Goal: Navigation & Orientation: Find specific page/section

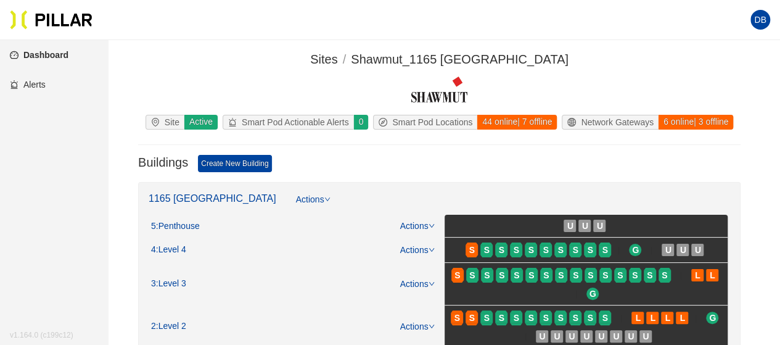
scroll to position [62, 0]
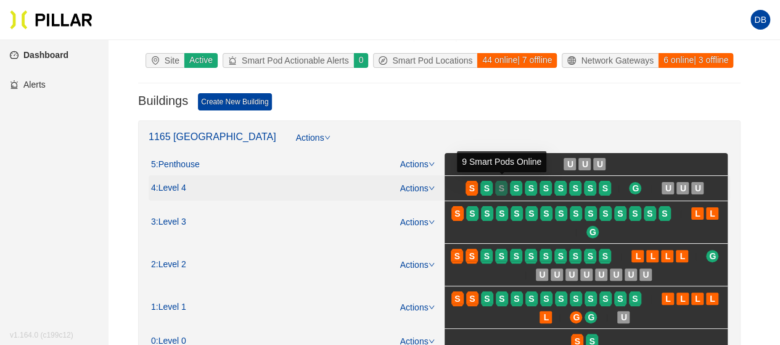
click at [500, 190] on span "S" at bounding box center [502, 188] width 6 height 14
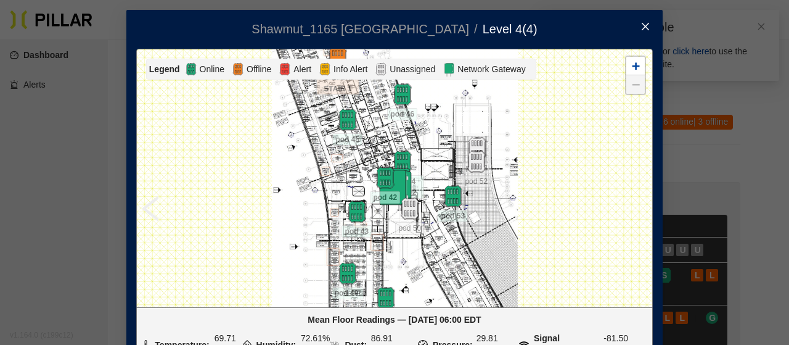
click at [646, 25] on icon "close" at bounding box center [646, 27] width 10 height 10
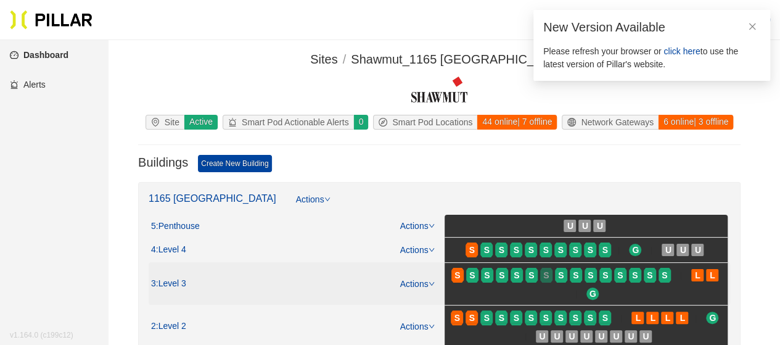
click at [541, 275] on div "S" at bounding box center [546, 275] width 12 height 10
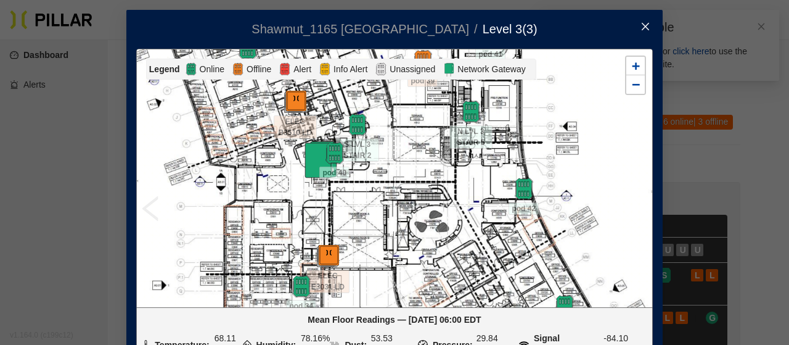
click at [643, 25] on icon "close" at bounding box center [645, 26] width 7 height 7
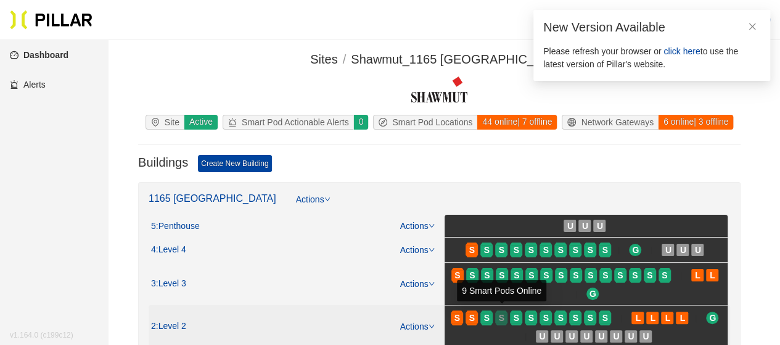
click at [508, 313] on div "S" at bounding box center [501, 318] width 12 height 10
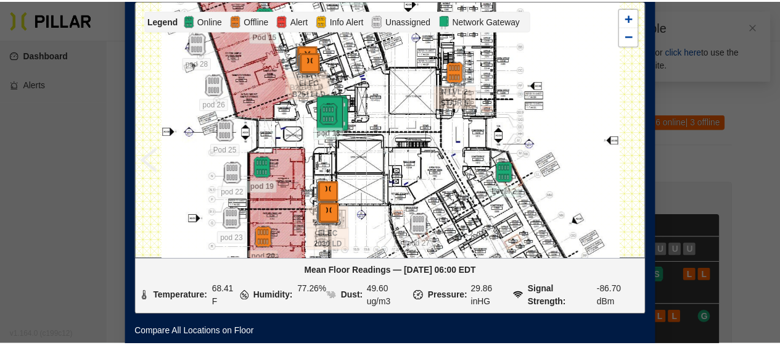
scroll to position [8, 0]
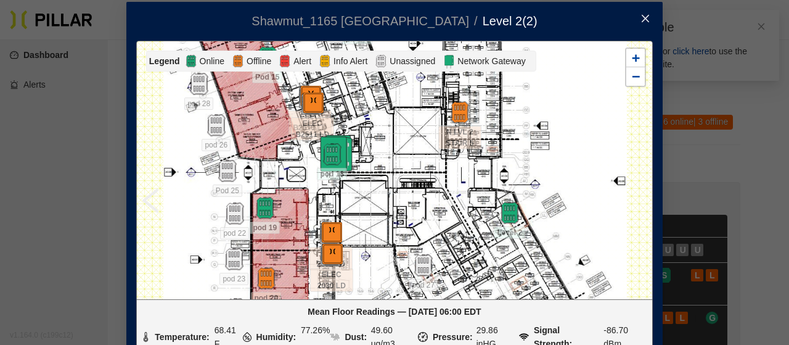
click at [642, 17] on icon "close" at bounding box center [645, 18] width 7 height 7
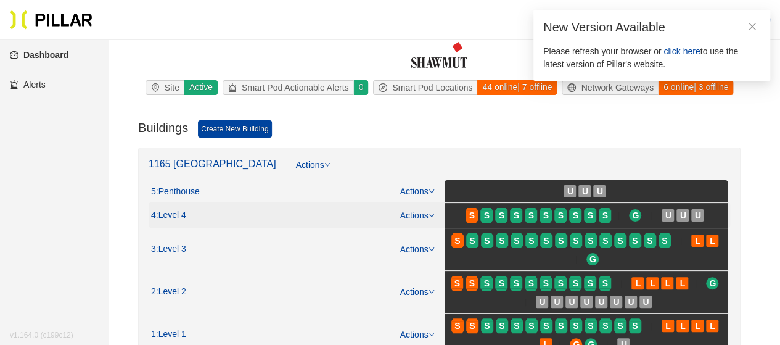
scroll to position [62, 0]
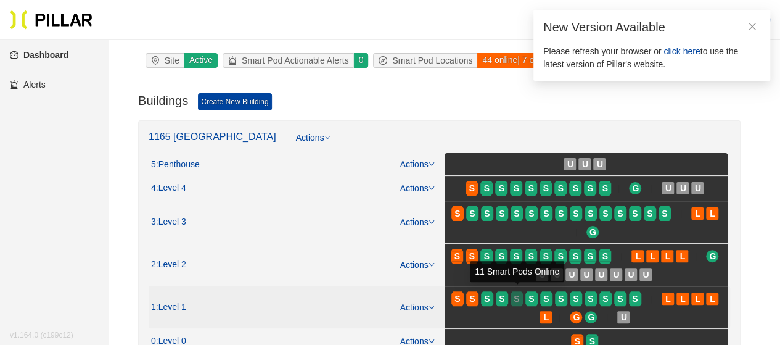
click at [518, 294] on span "S" at bounding box center [517, 299] width 6 height 14
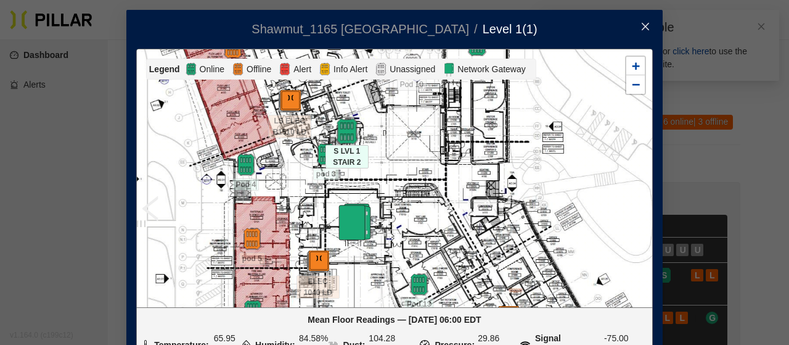
click at [344, 133] on img at bounding box center [347, 131] width 27 height 27
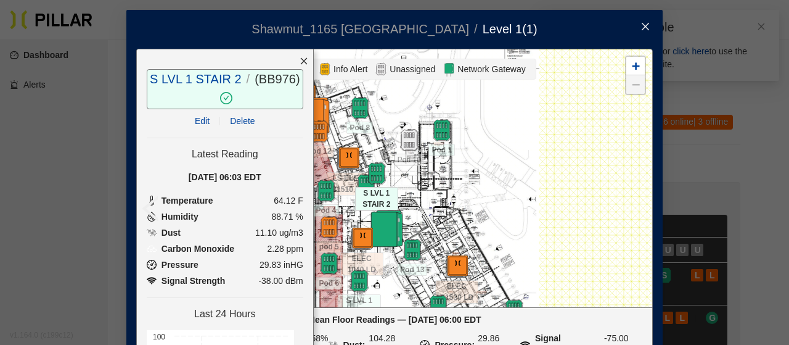
click at [300, 60] on icon "close" at bounding box center [304, 61] width 9 height 9
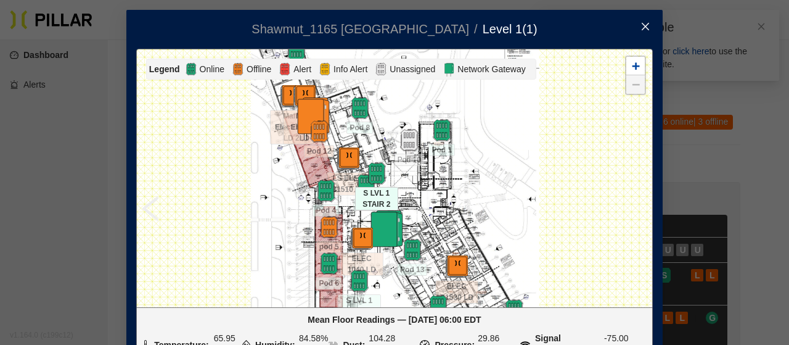
click at [642, 24] on icon "close" at bounding box center [645, 26] width 7 height 7
